Goal: Find specific page/section: Find specific page/section

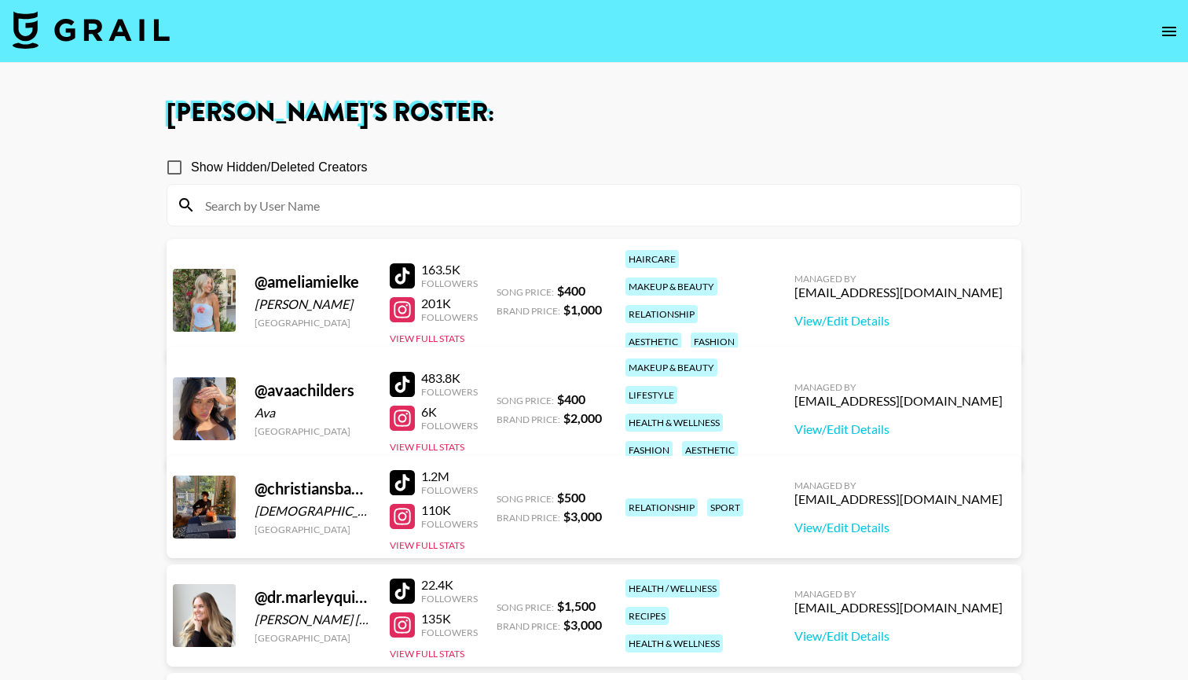
click at [127, 41] on img at bounding box center [91, 30] width 157 height 38
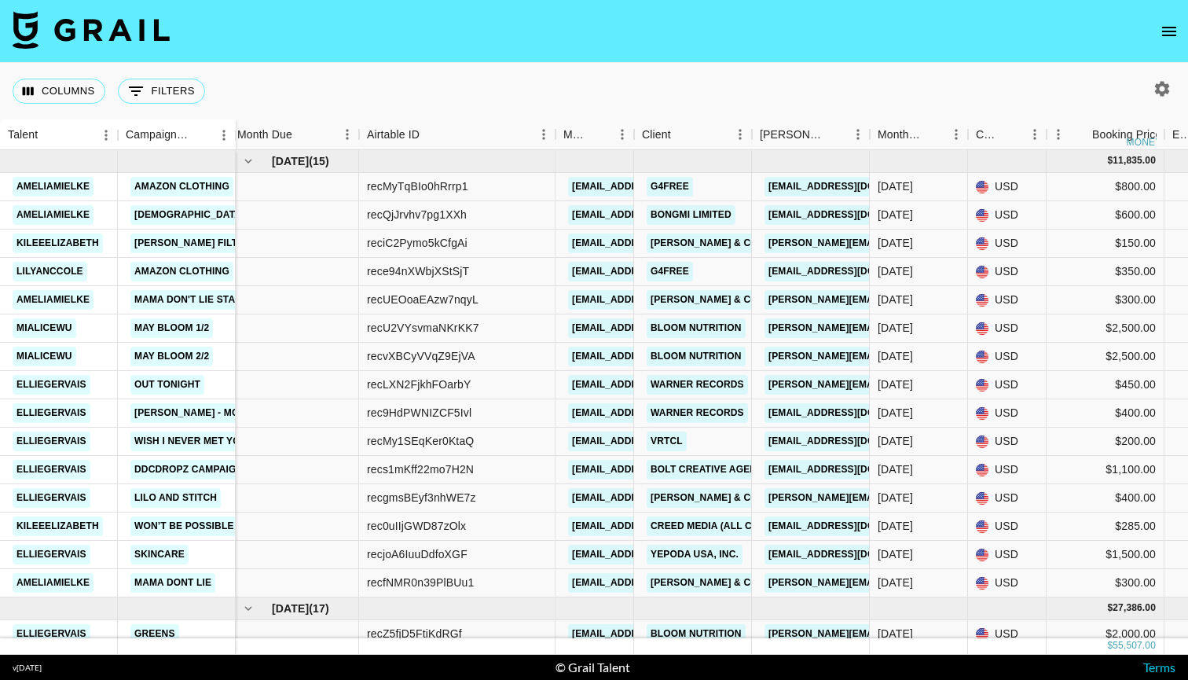
scroll to position [0, 6]
click at [347, 131] on icon "Menu" at bounding box center [347, 134] width 2 height 10
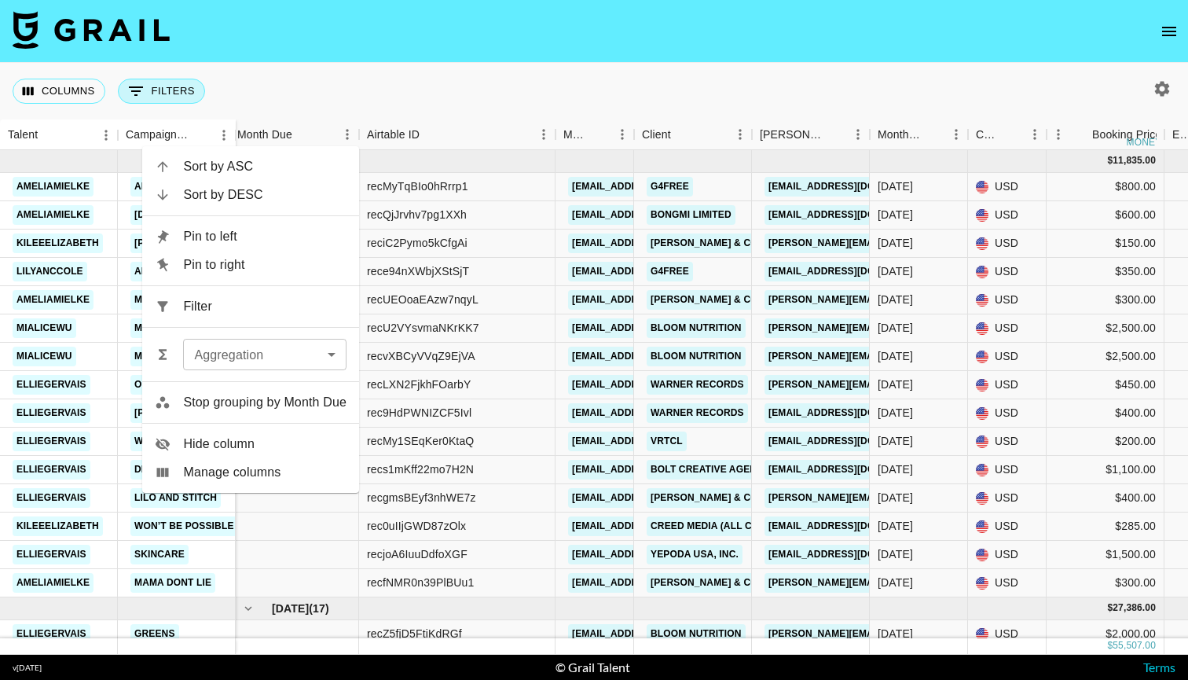
click at [160, 92] on button "0 Filters" at bounding box center [161, 91] width 87 height 25
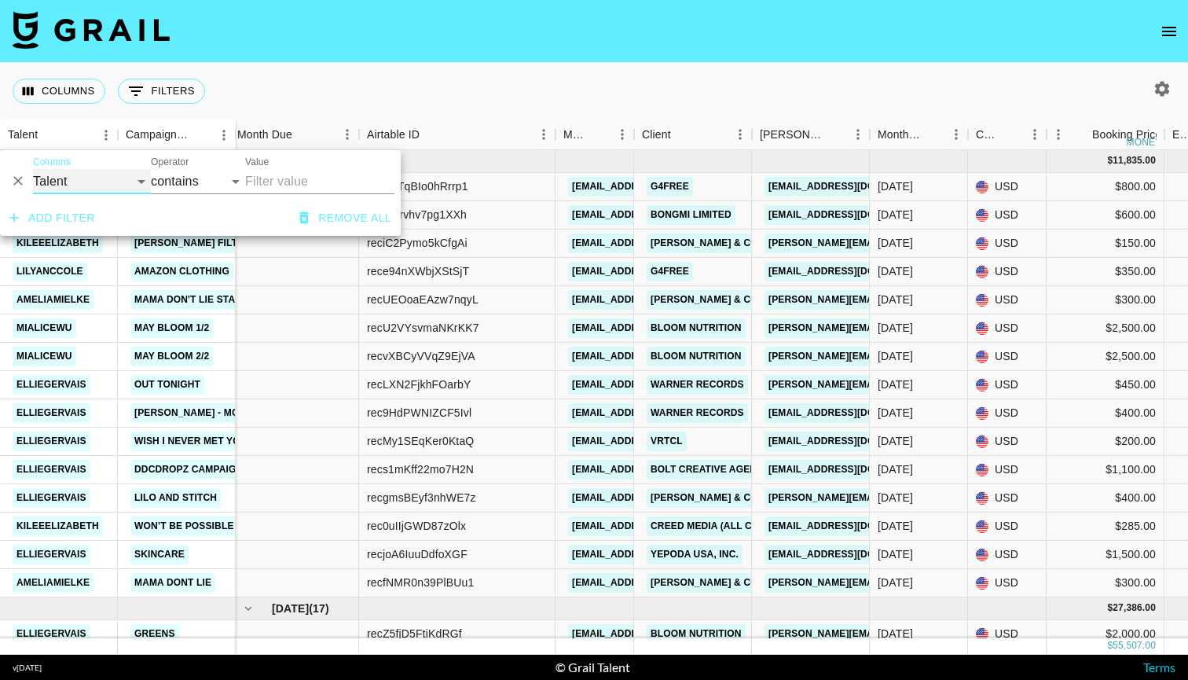
select select "monthDue2"
select select "is"
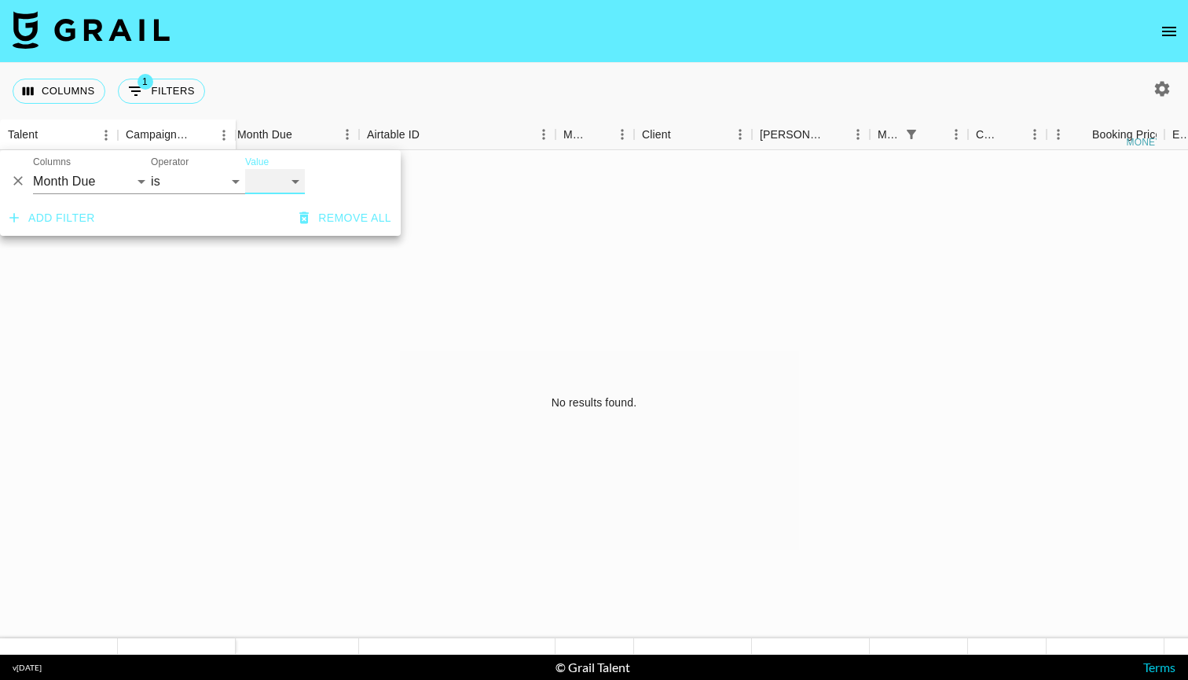
select select "[DATE]"
select select "isAnyOf"
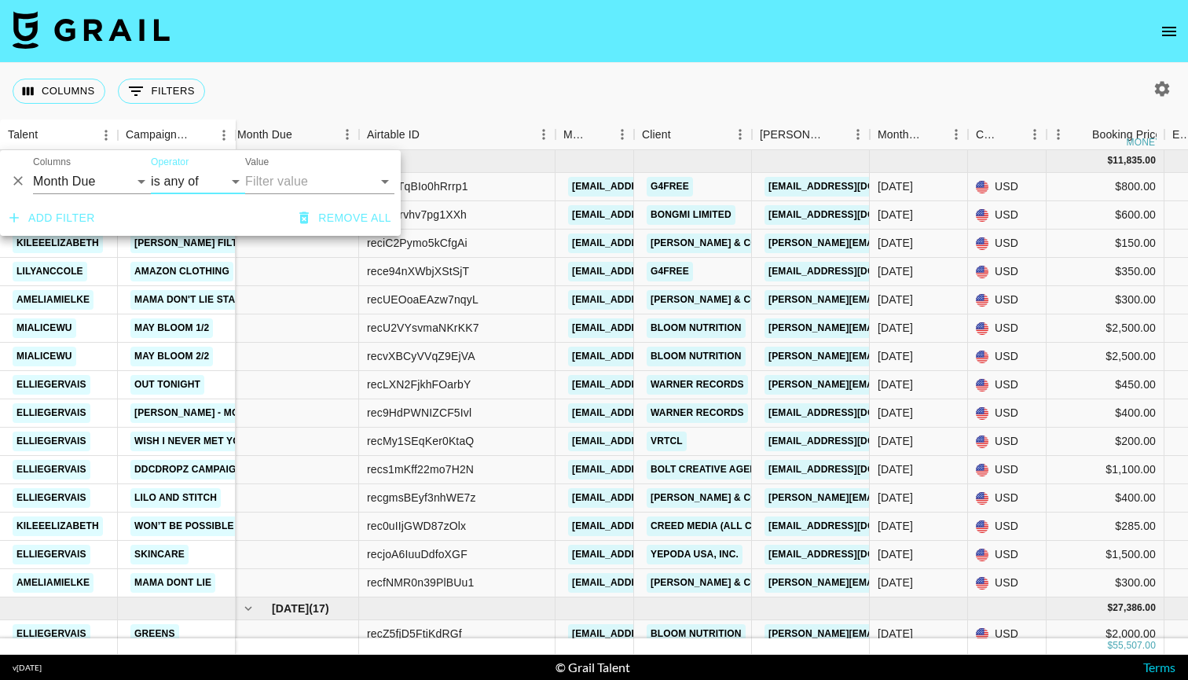
click at [307, 178] on input "Value" at bounding box center [308, 181] width 126 height 24
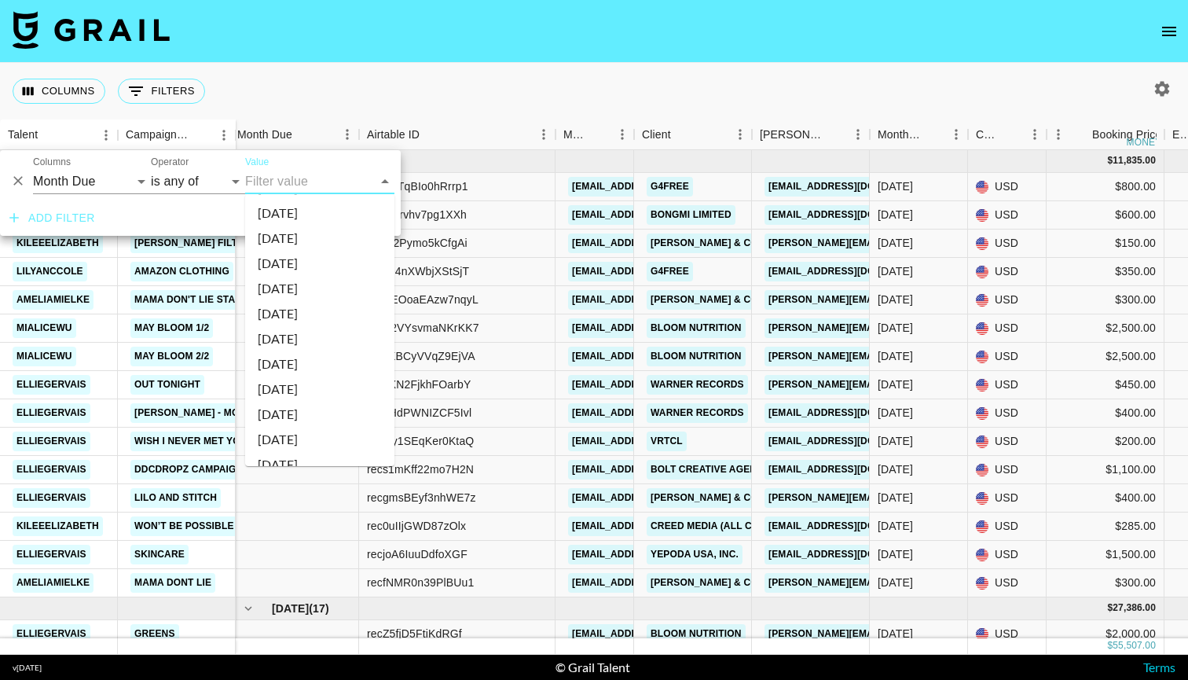
scroll to position [315, 0]
click at [304, 349] on li "[DATE]" at bounding box center [319, 350] width 149 height 25
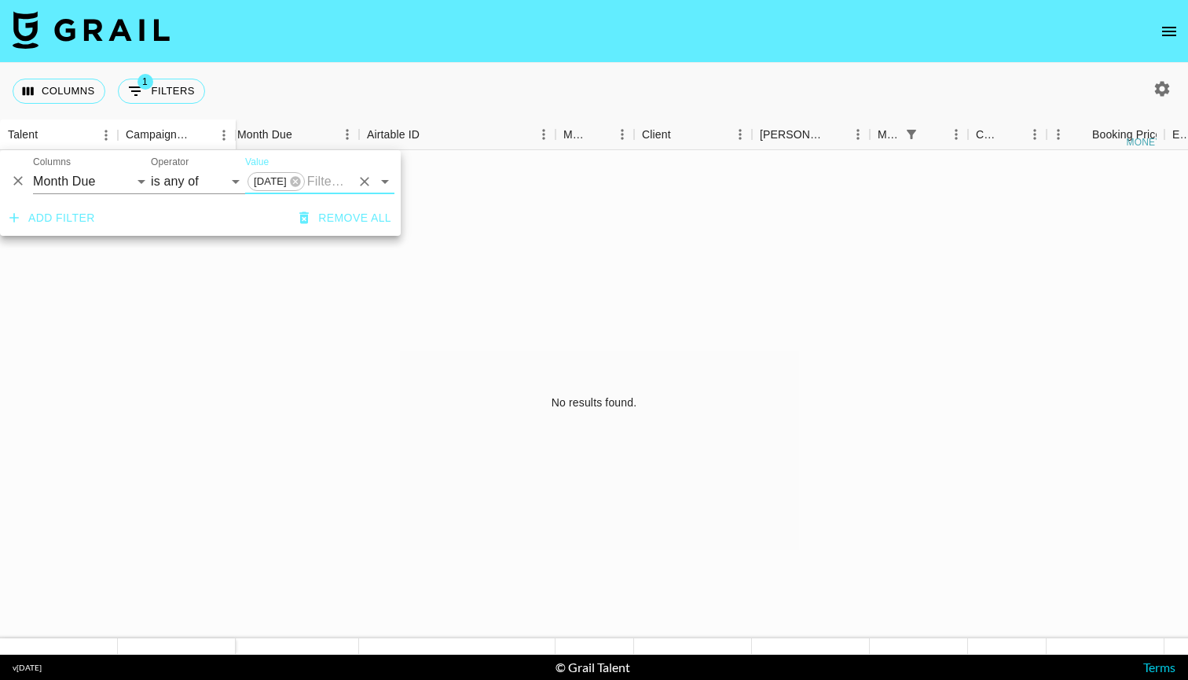
click at [367, 176] on icon "Clear" at bounding box center [365, 182] width 16 height 16
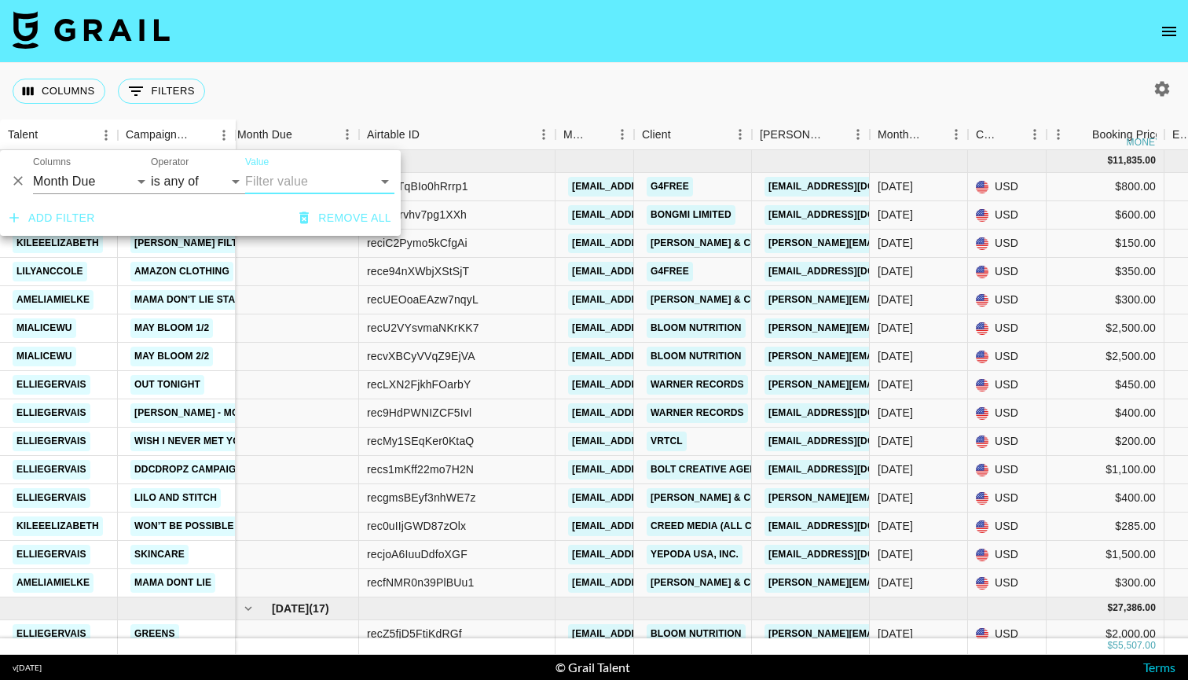
click at [413, 73] on div "Columns 0 Filters + Booking" at bounding box center [594, 91] width 1188 height 57
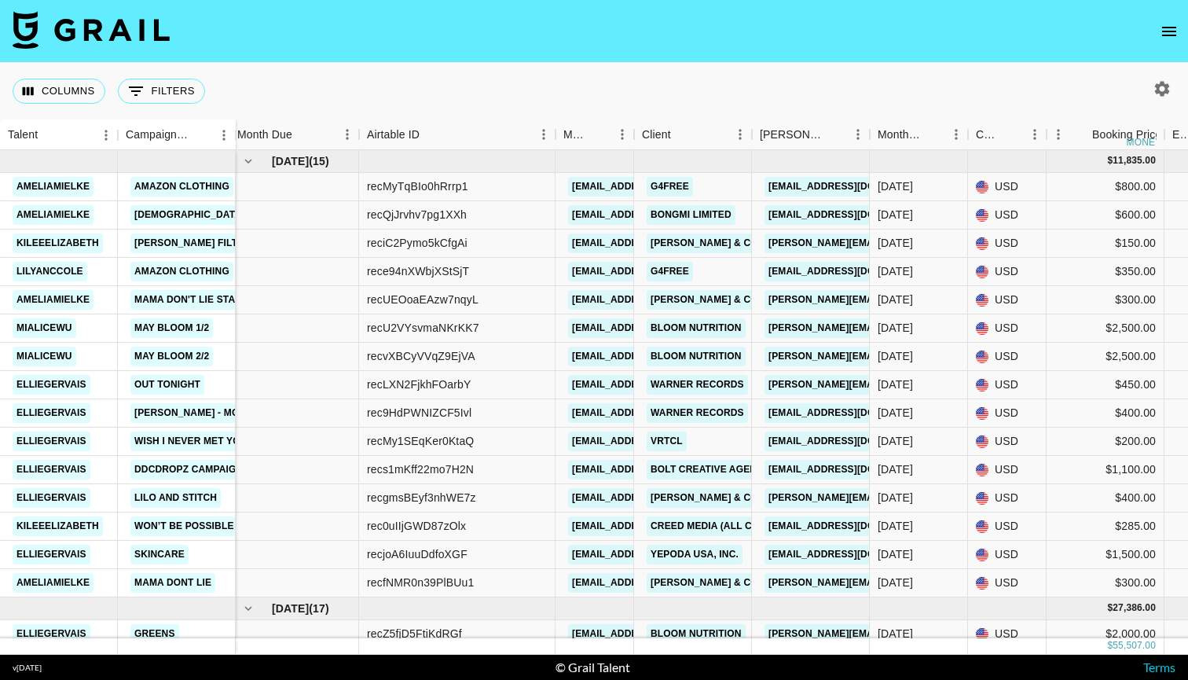
scroll to position [0, 0]
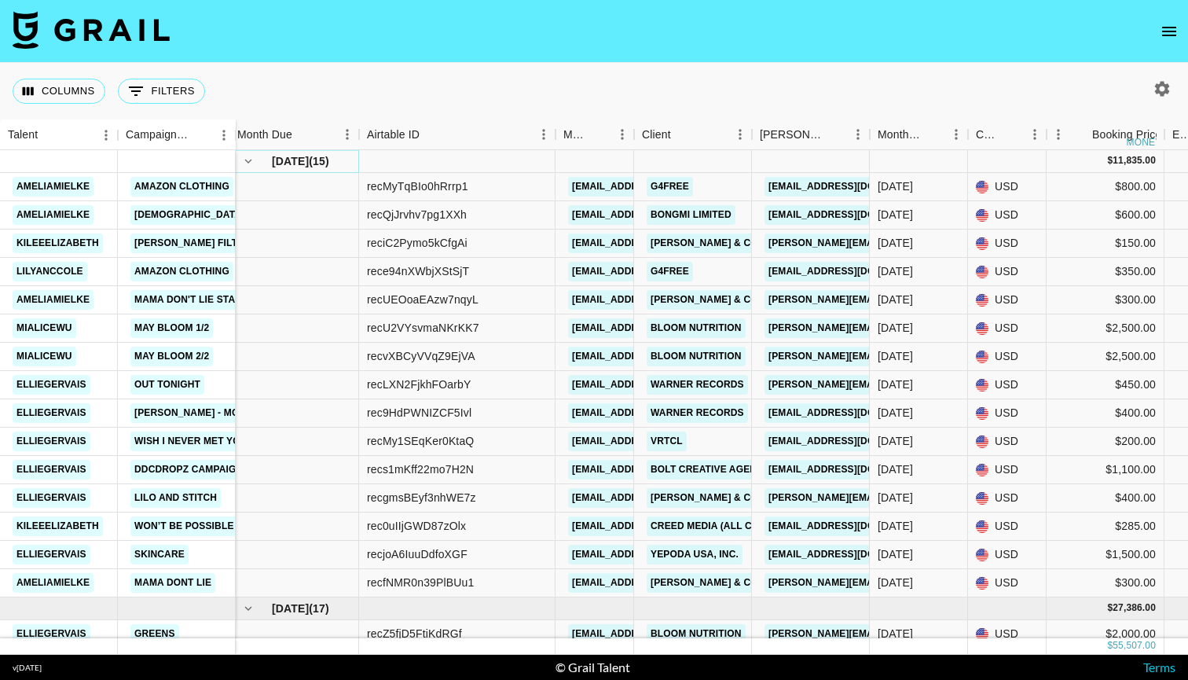
click at [248, 161] on icon "hide children" at bounding box center [248, 161] width 7 height 5
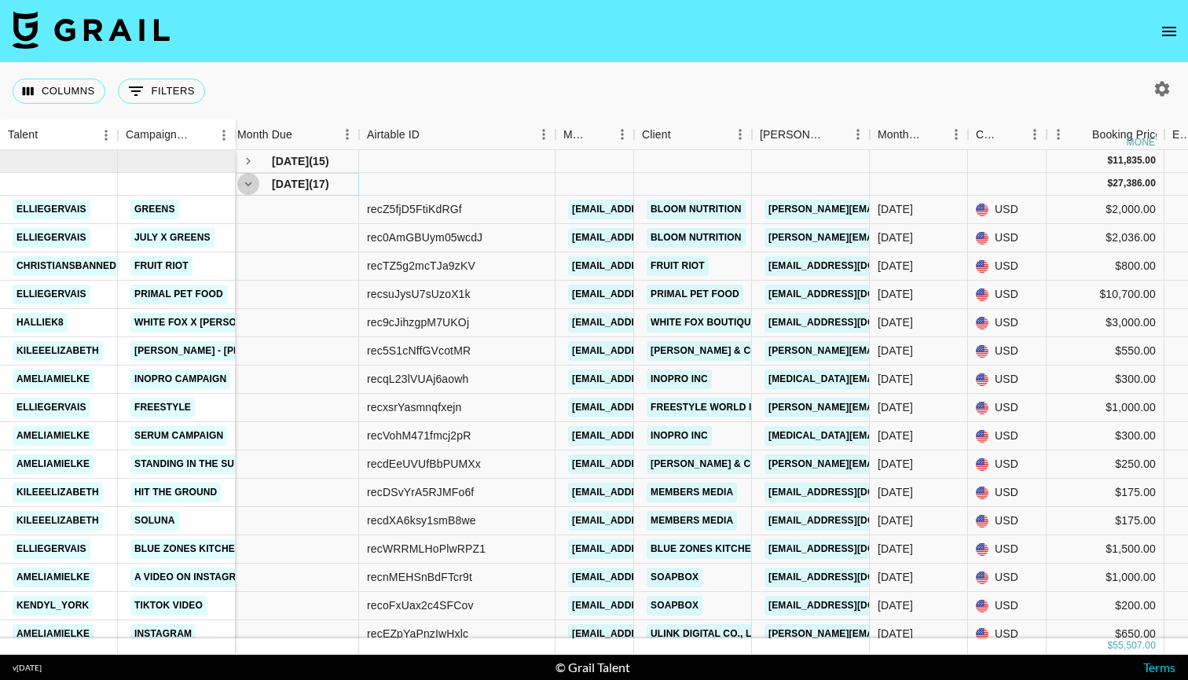
click at [248, 181] on icon "hide children" at bounding box center [248, 184] width 14 height 14
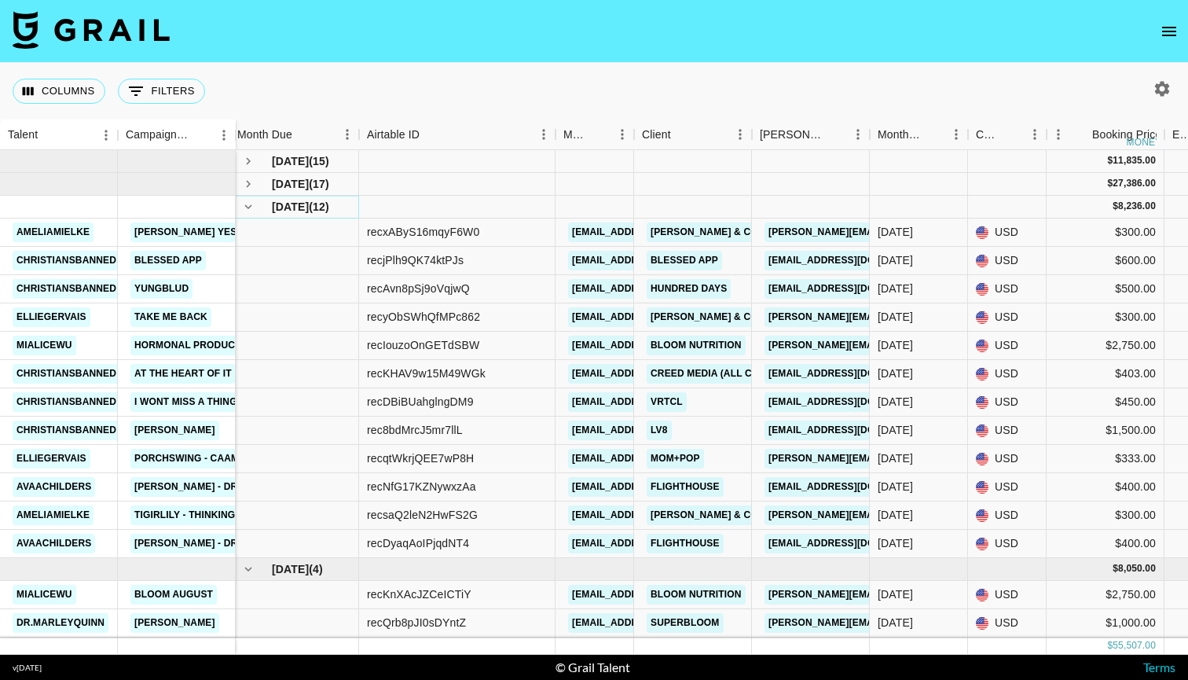
click at [251, 205] on icon "hide children" at bounding box center [248, 207] width 14 height 14
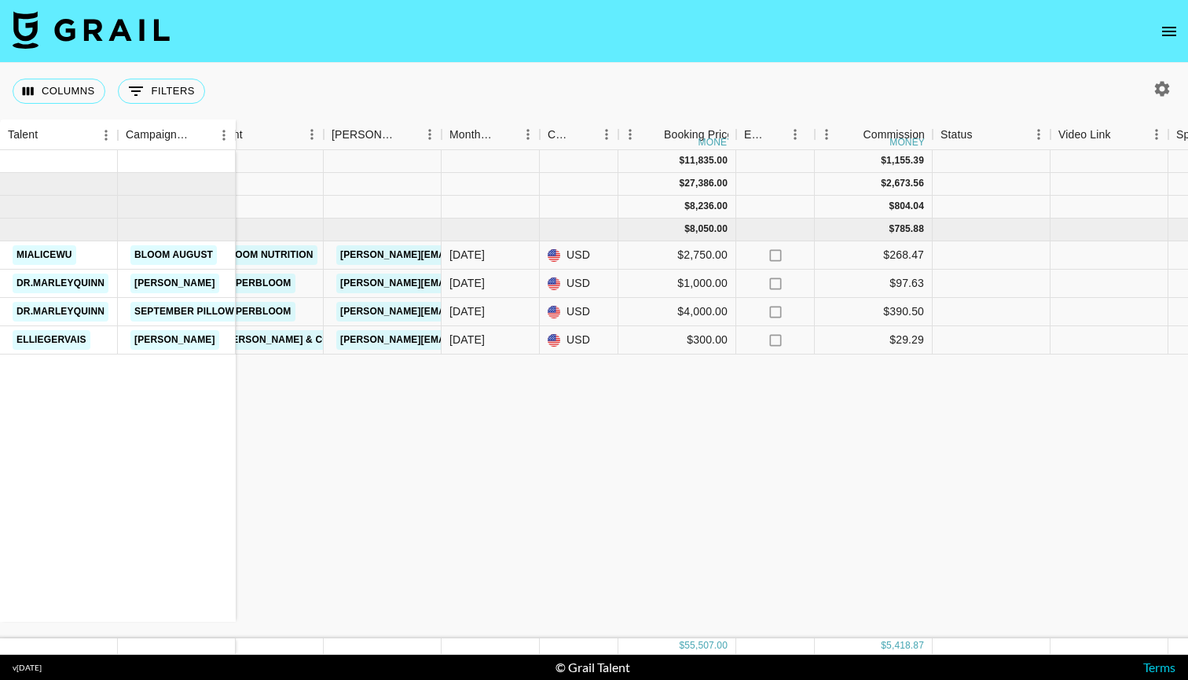
scroll to position [0, 445]
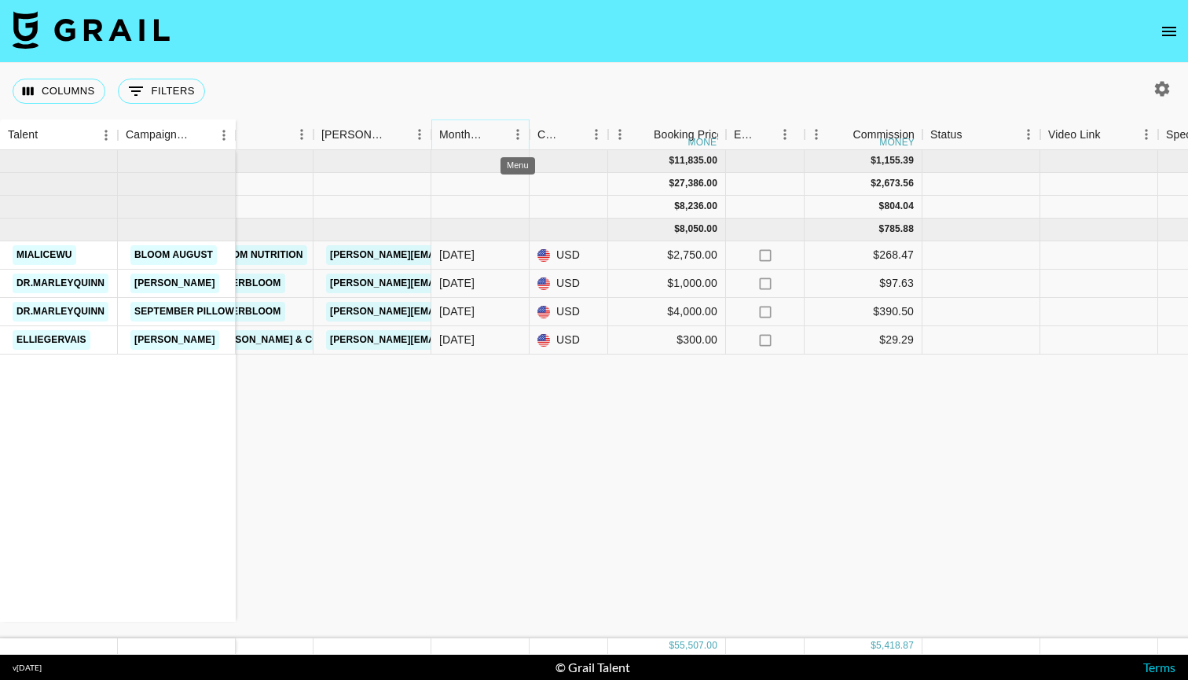
click at [516, 137] on icon "Menu" at bounding box center [518, 135] width 16 height 16
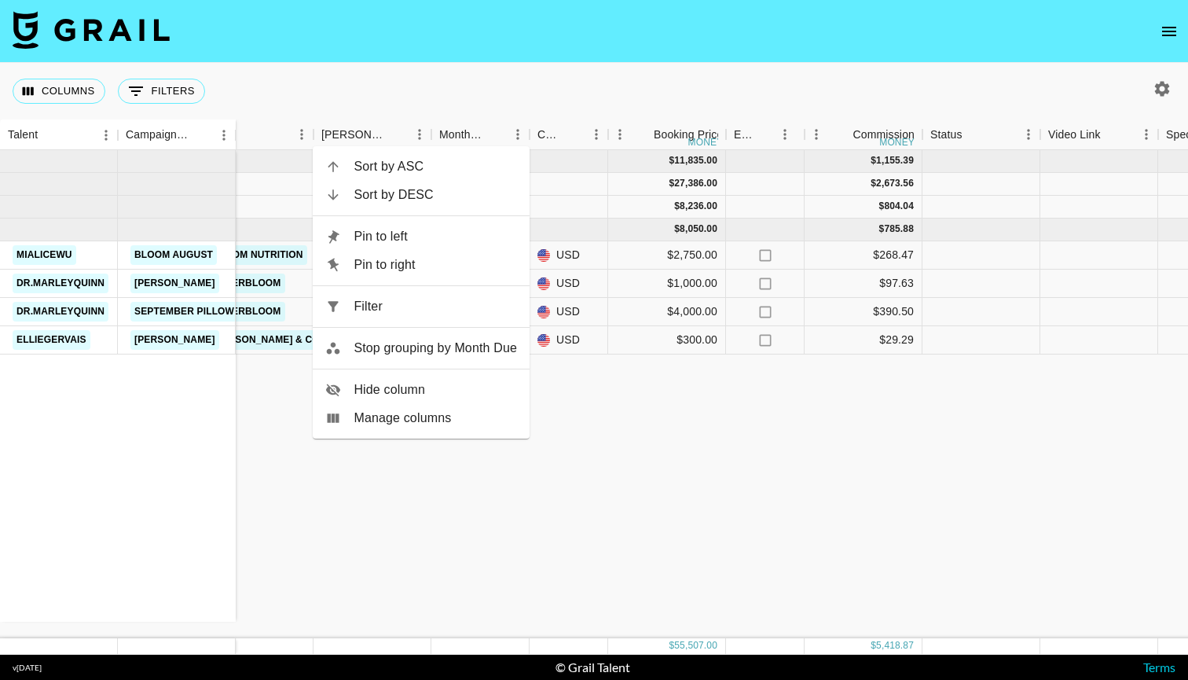
click at [373, 91] on div "Columns 0 Filters + Booking" at bounding box center [594, 91] width 1188 height 57
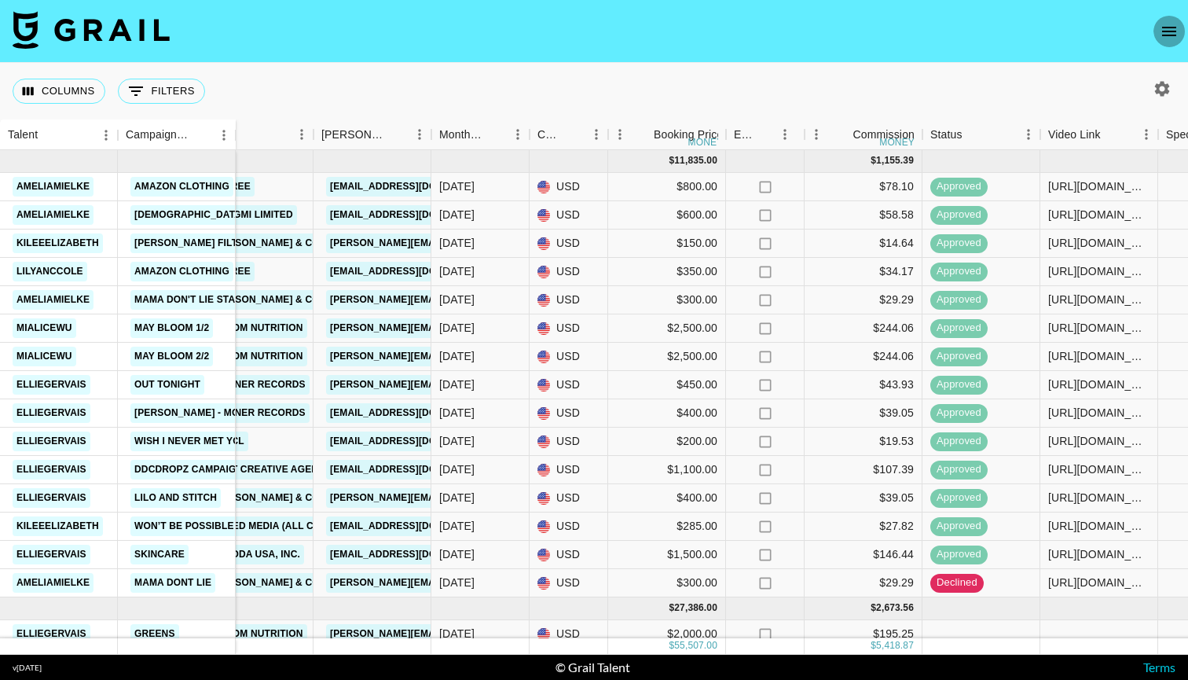
click at [1166, 35] on icon "open drawer" at bounding box center [1169, 31] width 14 height 9
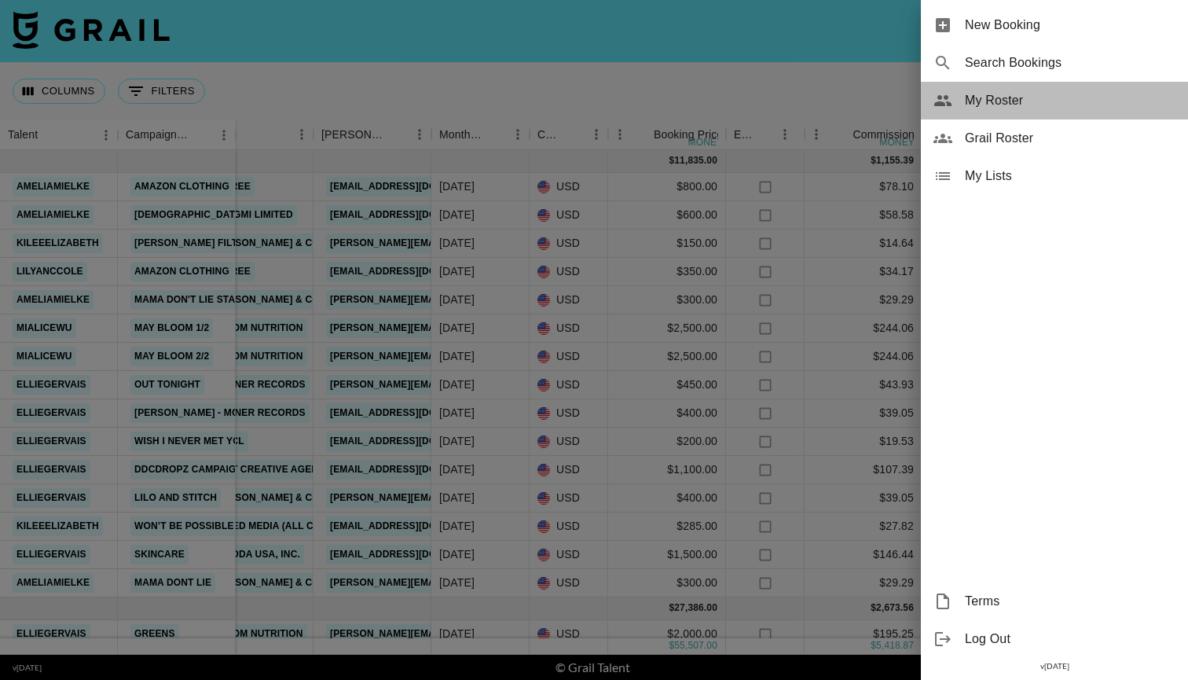
click at [1011, 95] on span "My Roster" at bounding box center [1070, 100] width 211 height 19
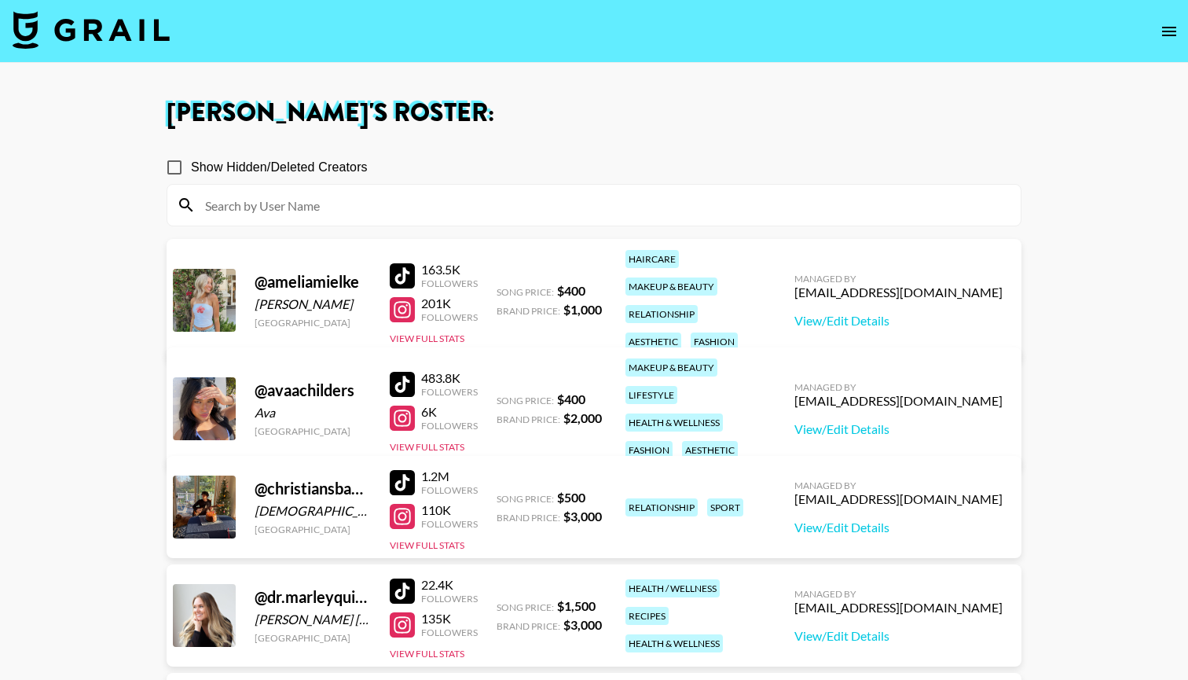
click at [408, 633] on div at bounding box center [402, 624] width 25 height 25
